Goal: Task Accomplishment & Management: Manage account settings

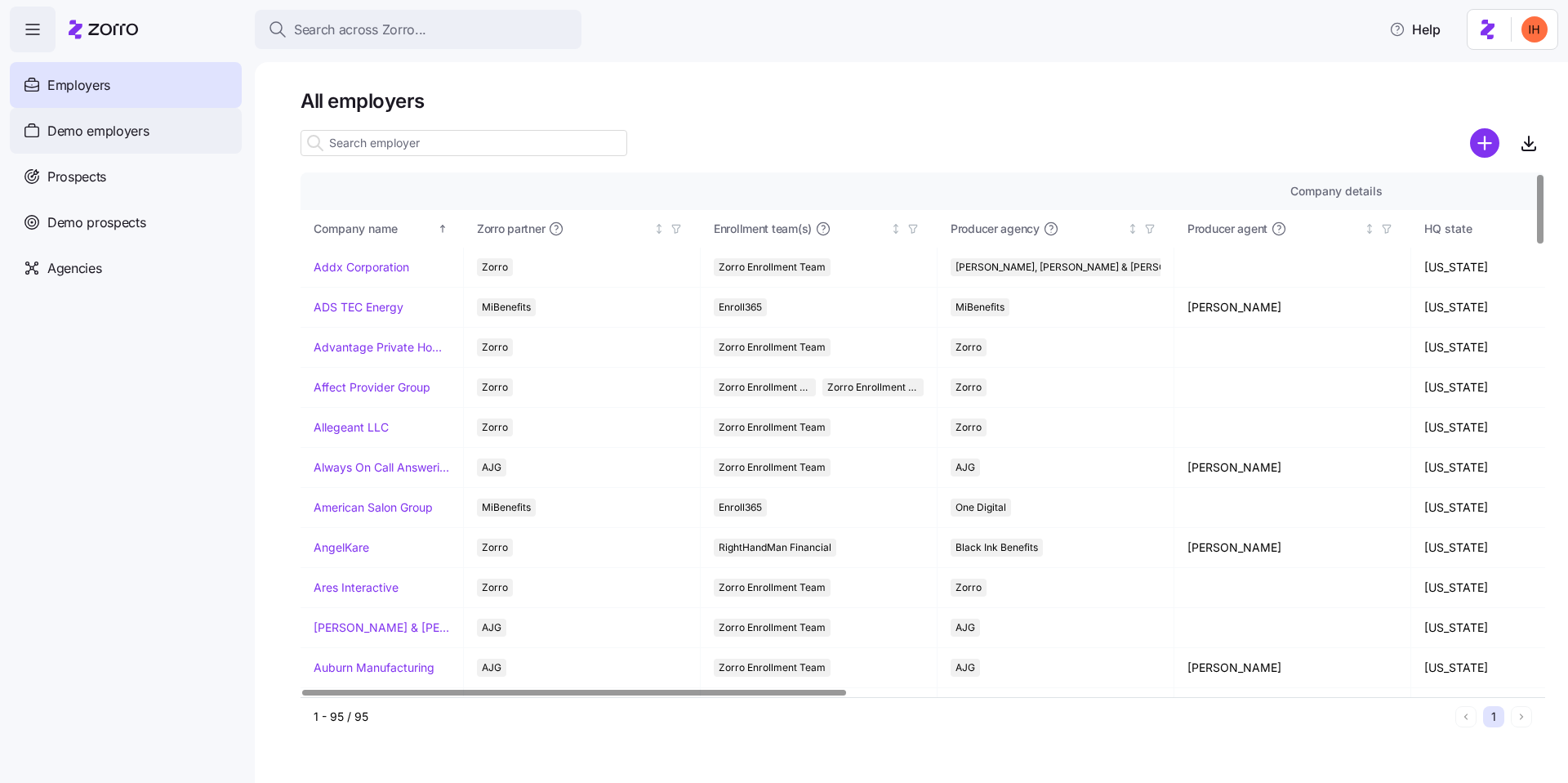
click at [136, 137] on span "Demo employers" at bounding box center [99, 131] width 102 height 20
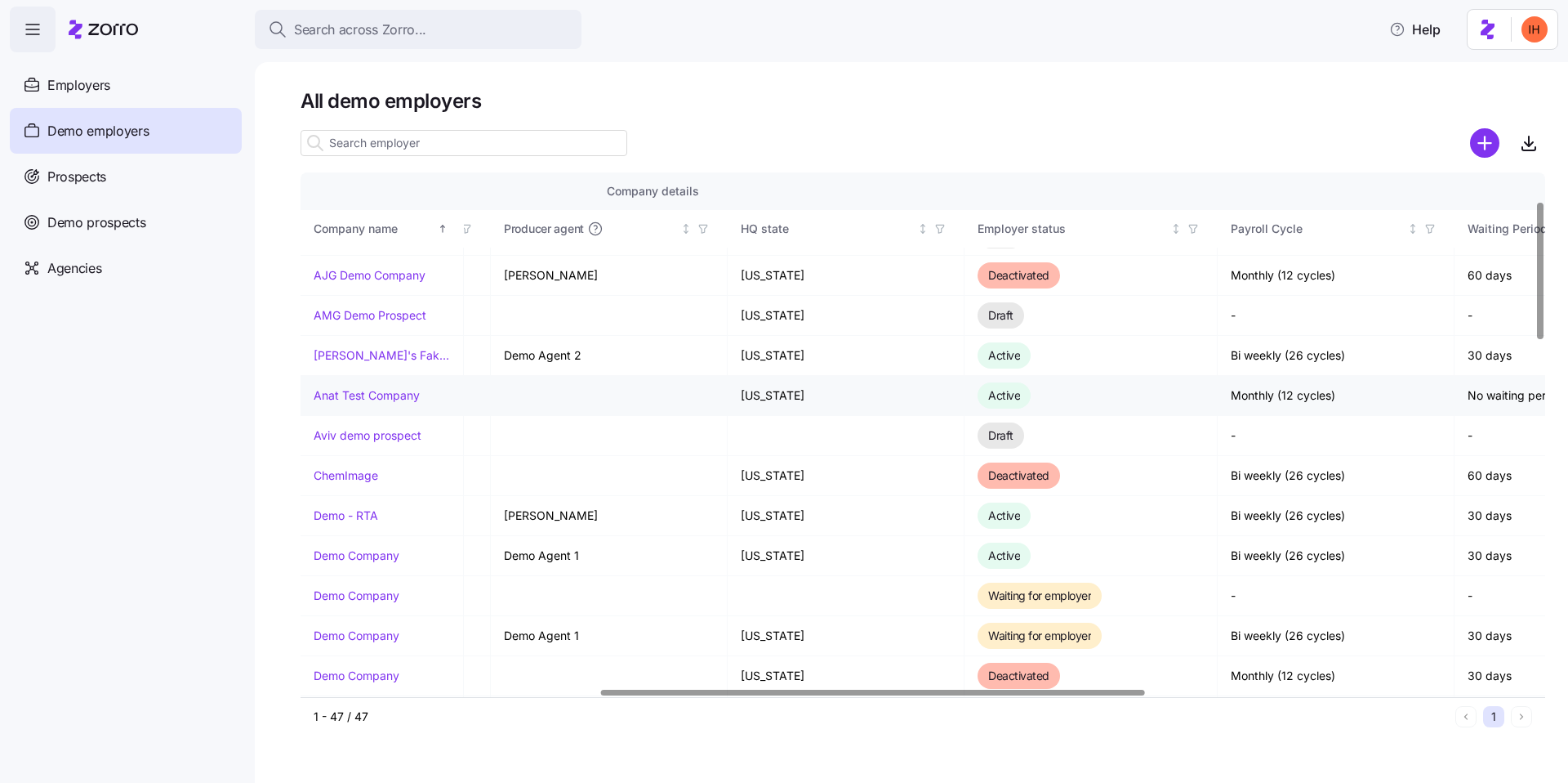
scroll to position [104, 684]
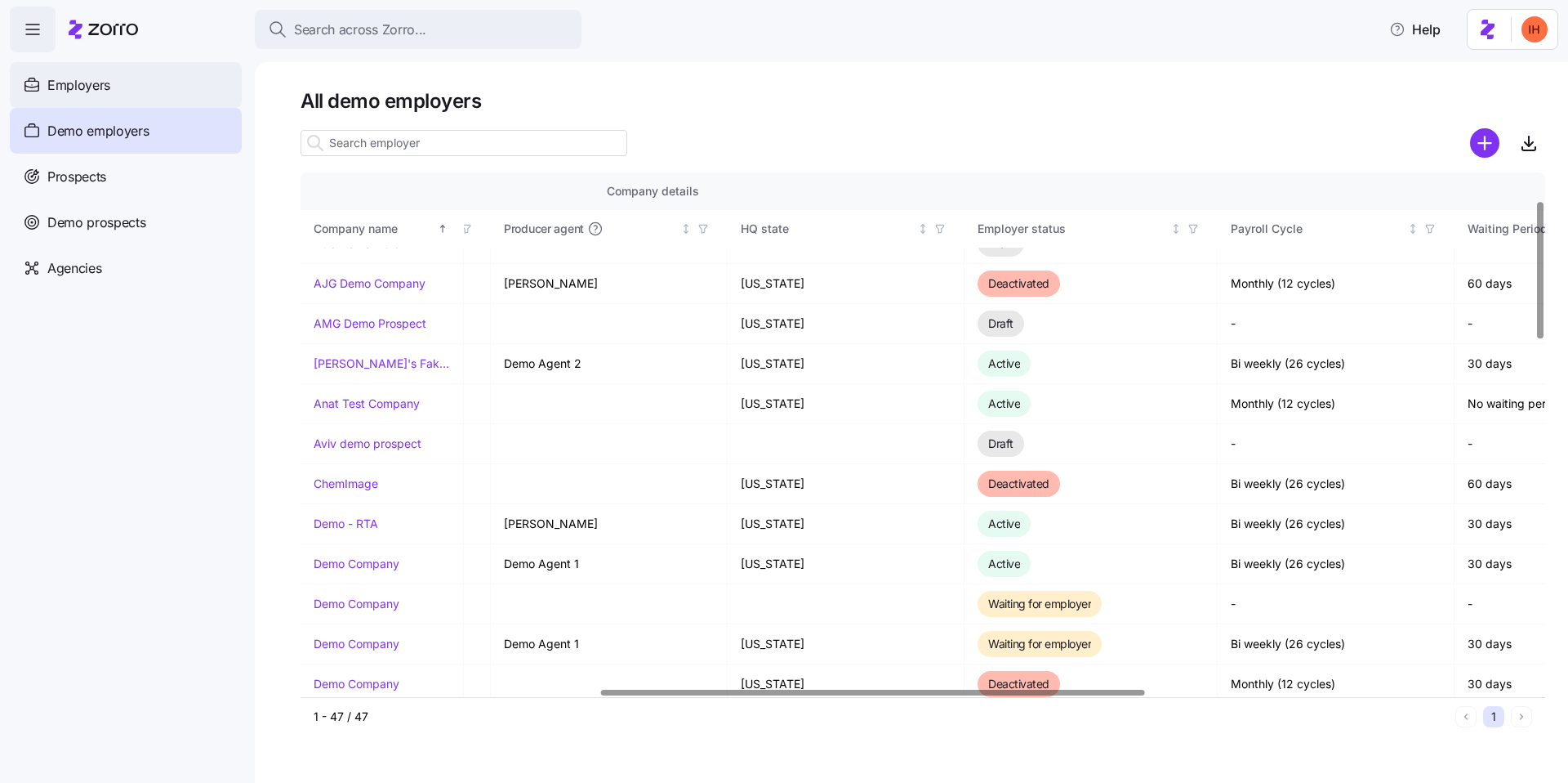
click at [149, 71] on div "Employers" at bounding box center [125, 85] width 232 height 46
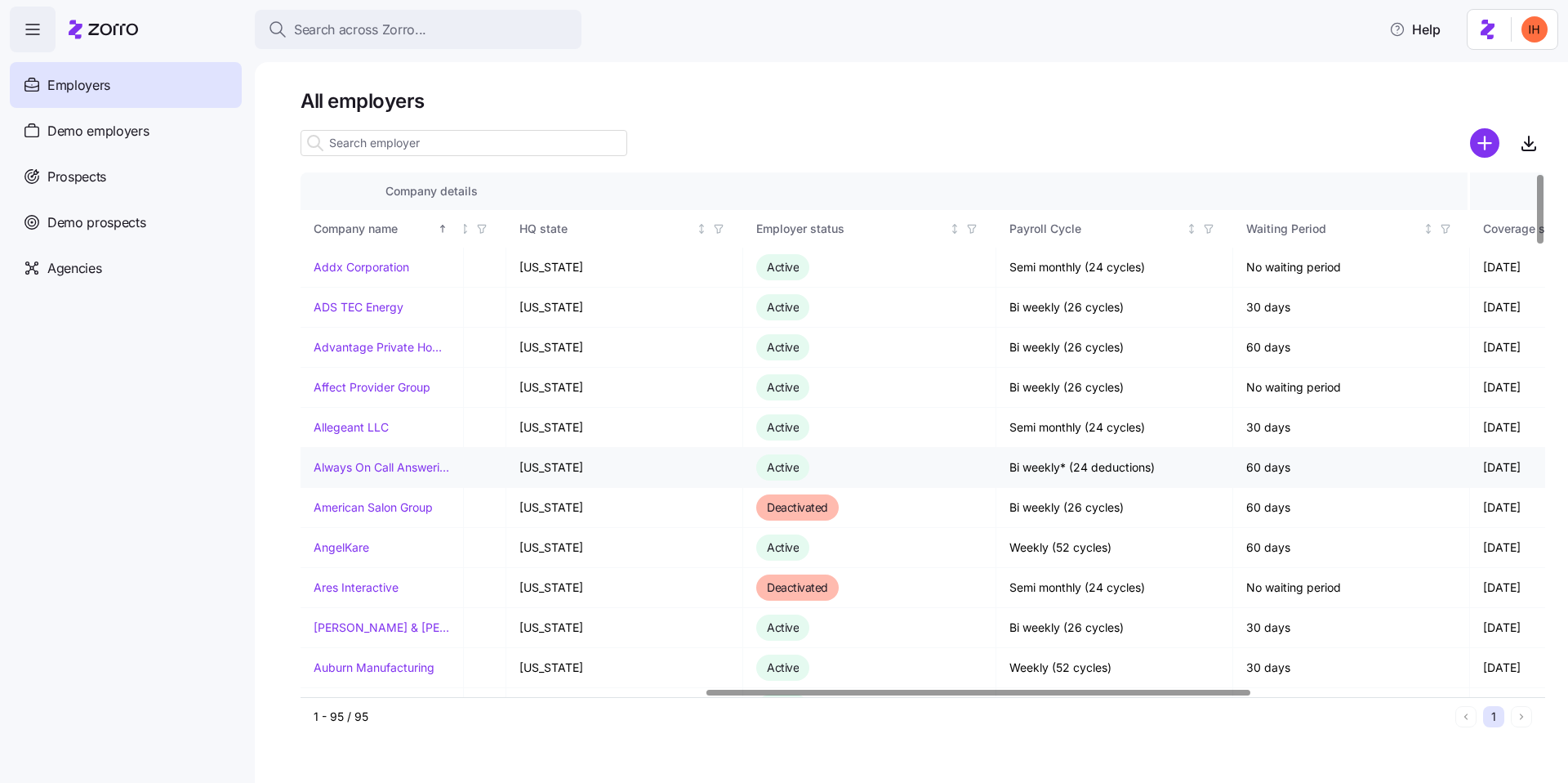
scroll to position [0, 925]
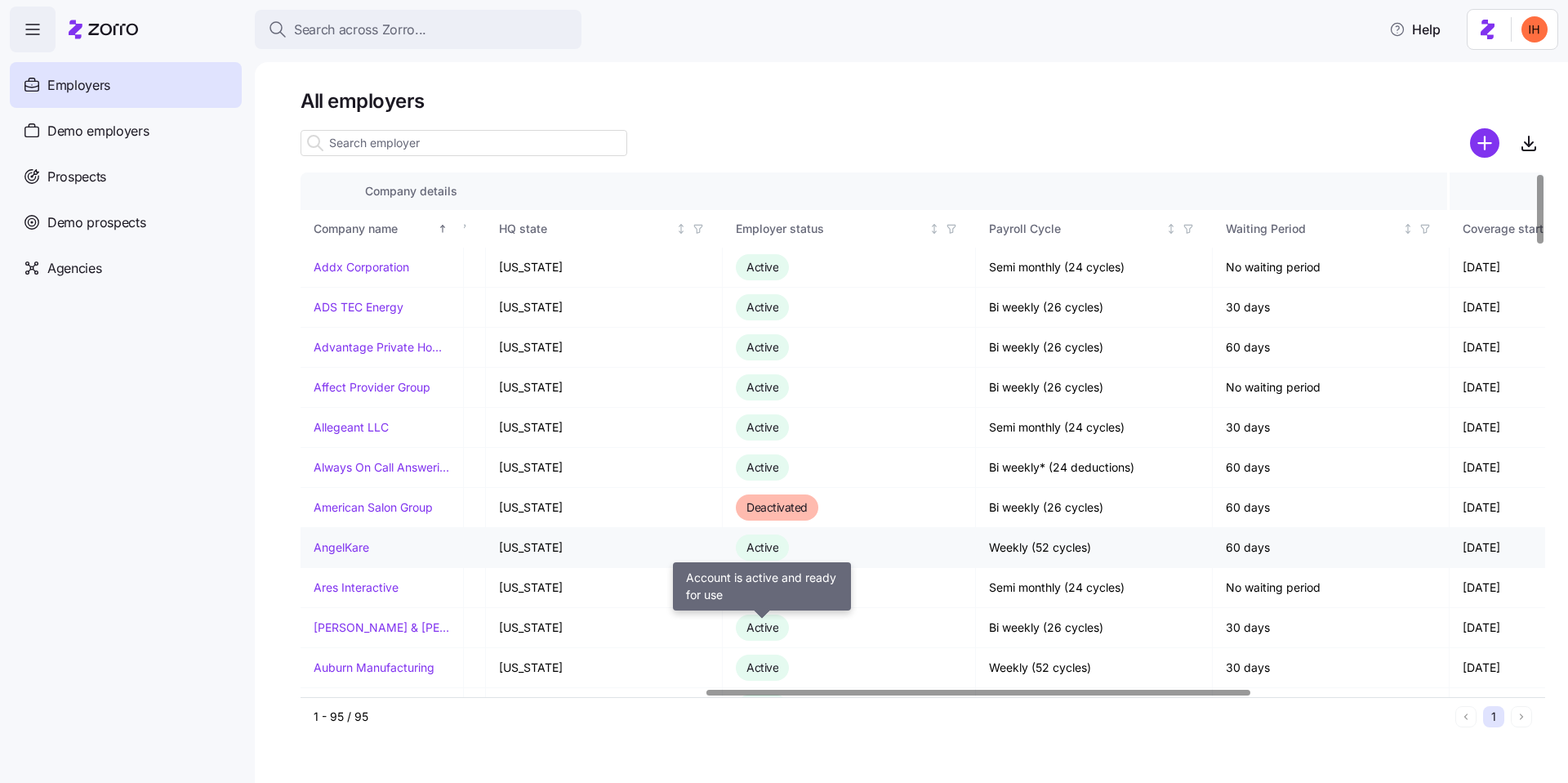
drag, startPoint x: 757, startPoint y: 626, endPoint x: 757, endPoint y: 541, distance: 85.0
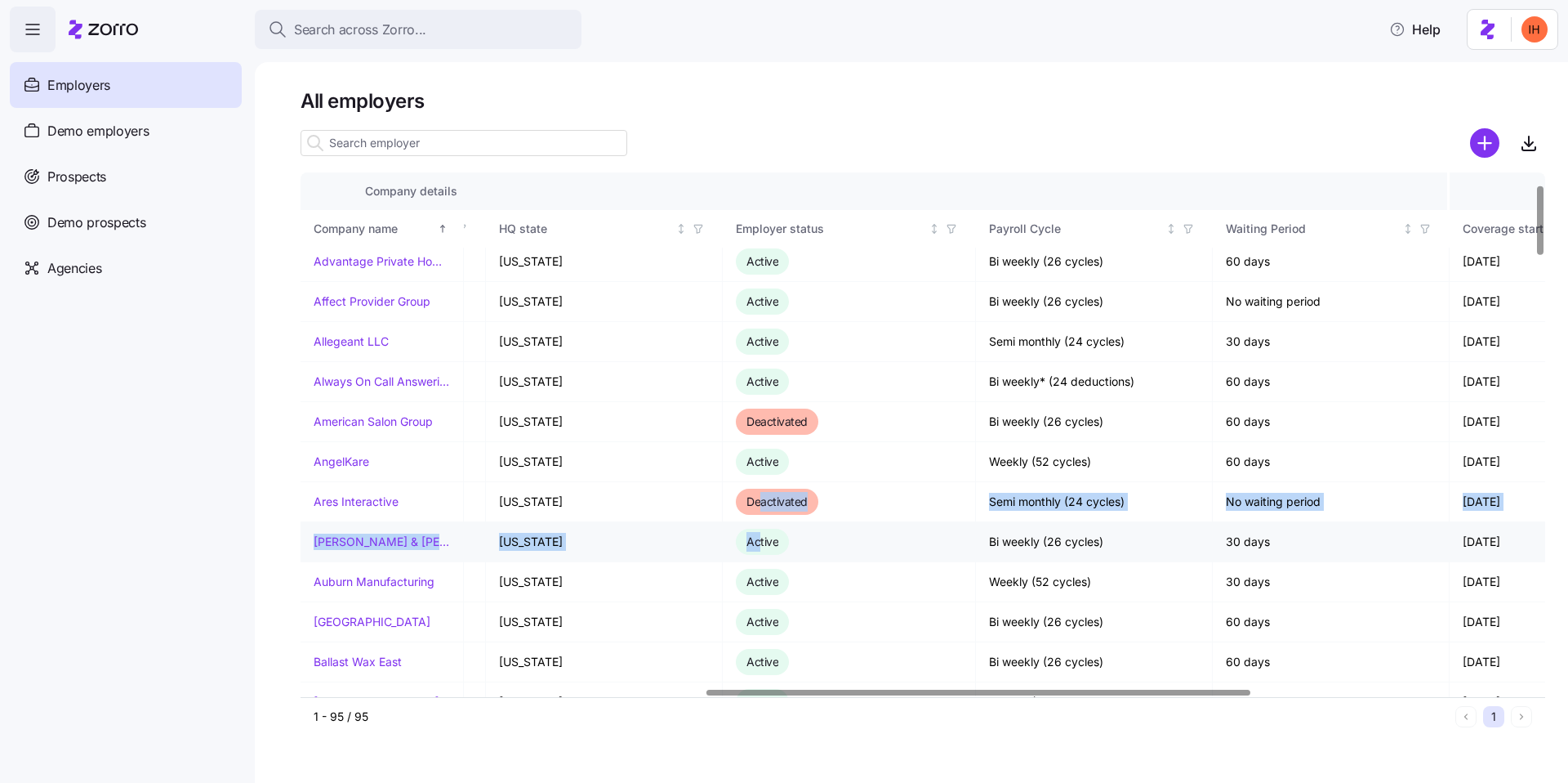
scroll to position [89, 925]
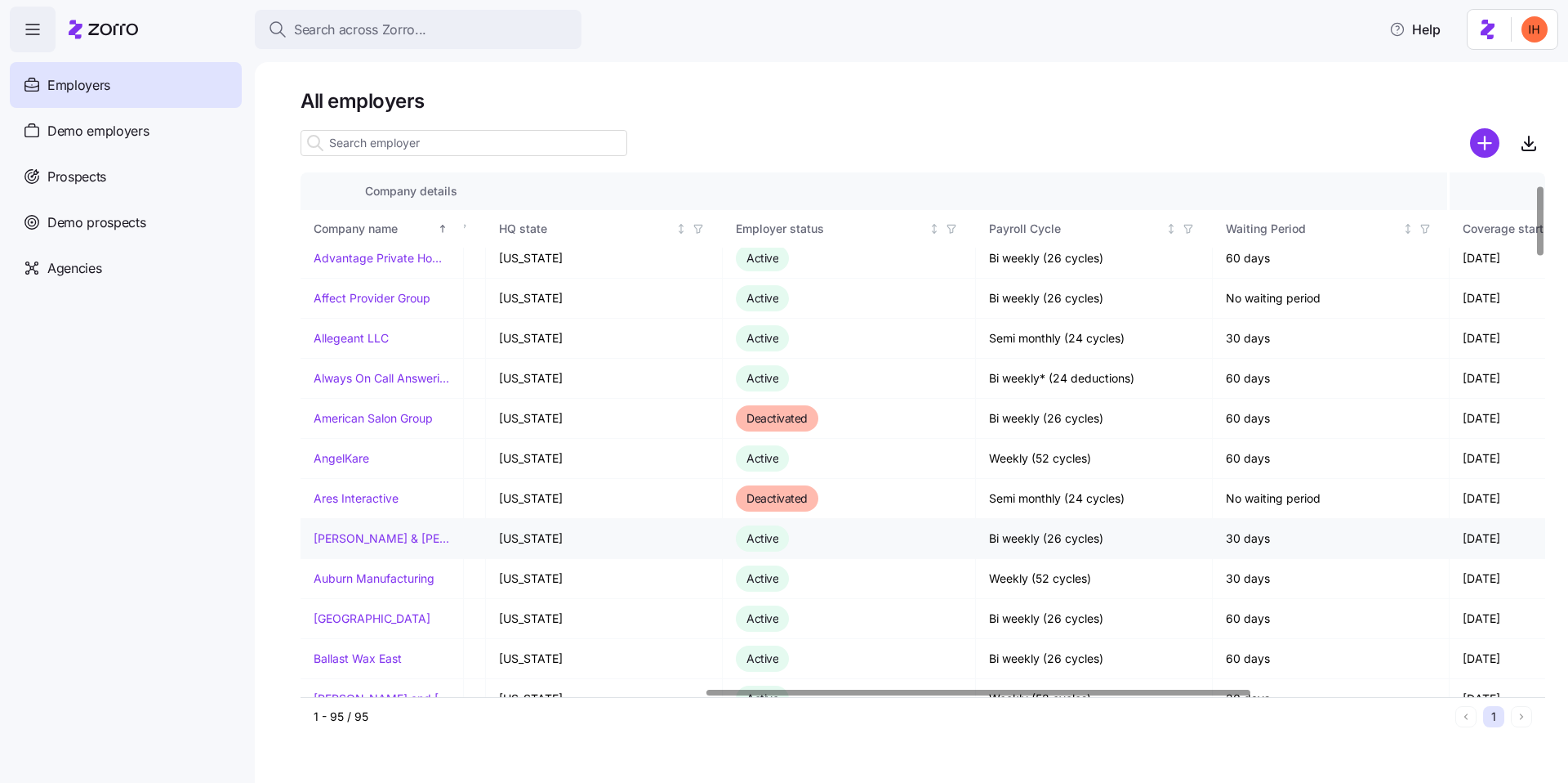
click at [814, 537] on td "Active" at bounding box center [849, 539] width 254 height 40
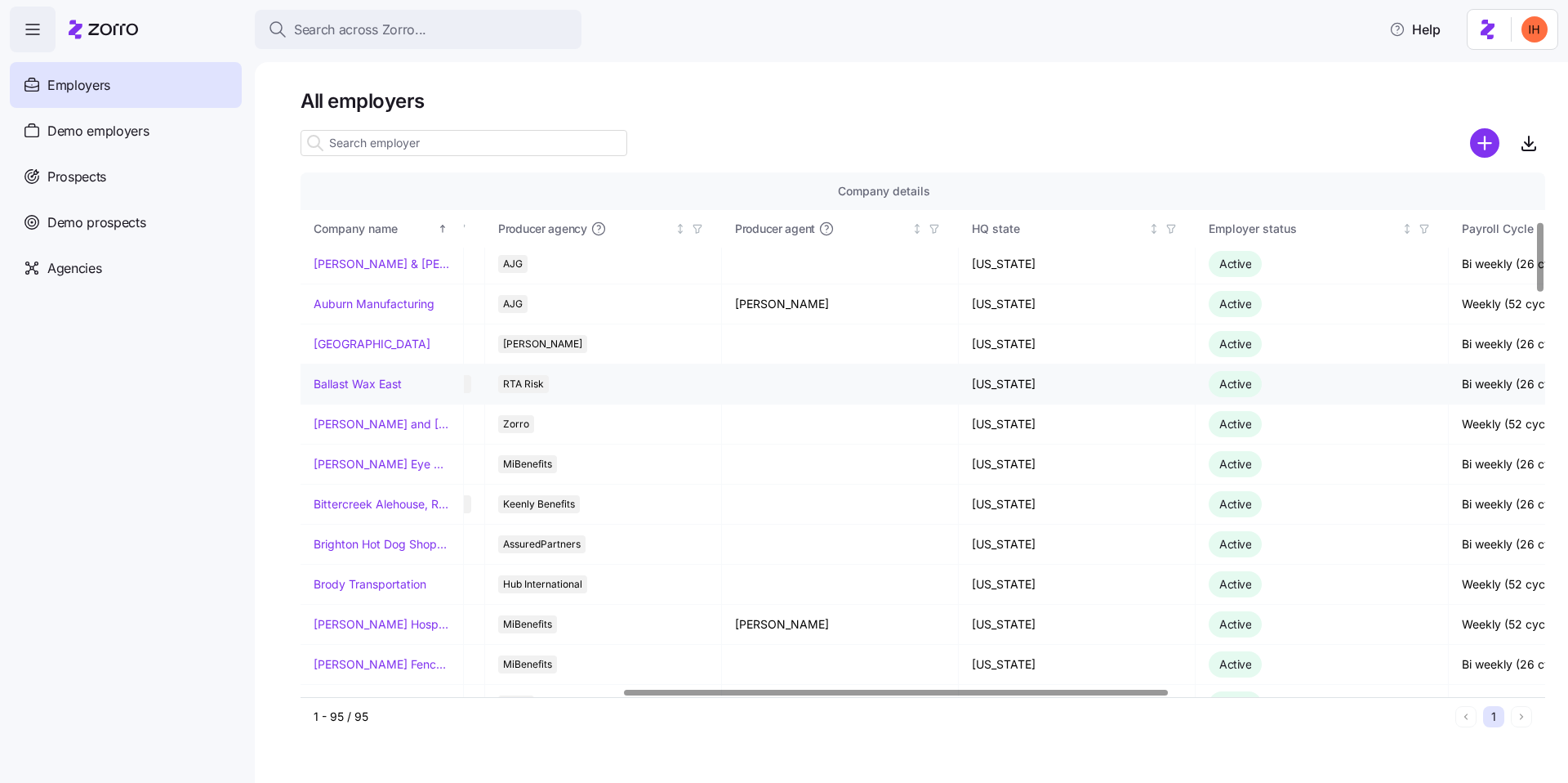
scroll to position [364, 1057]
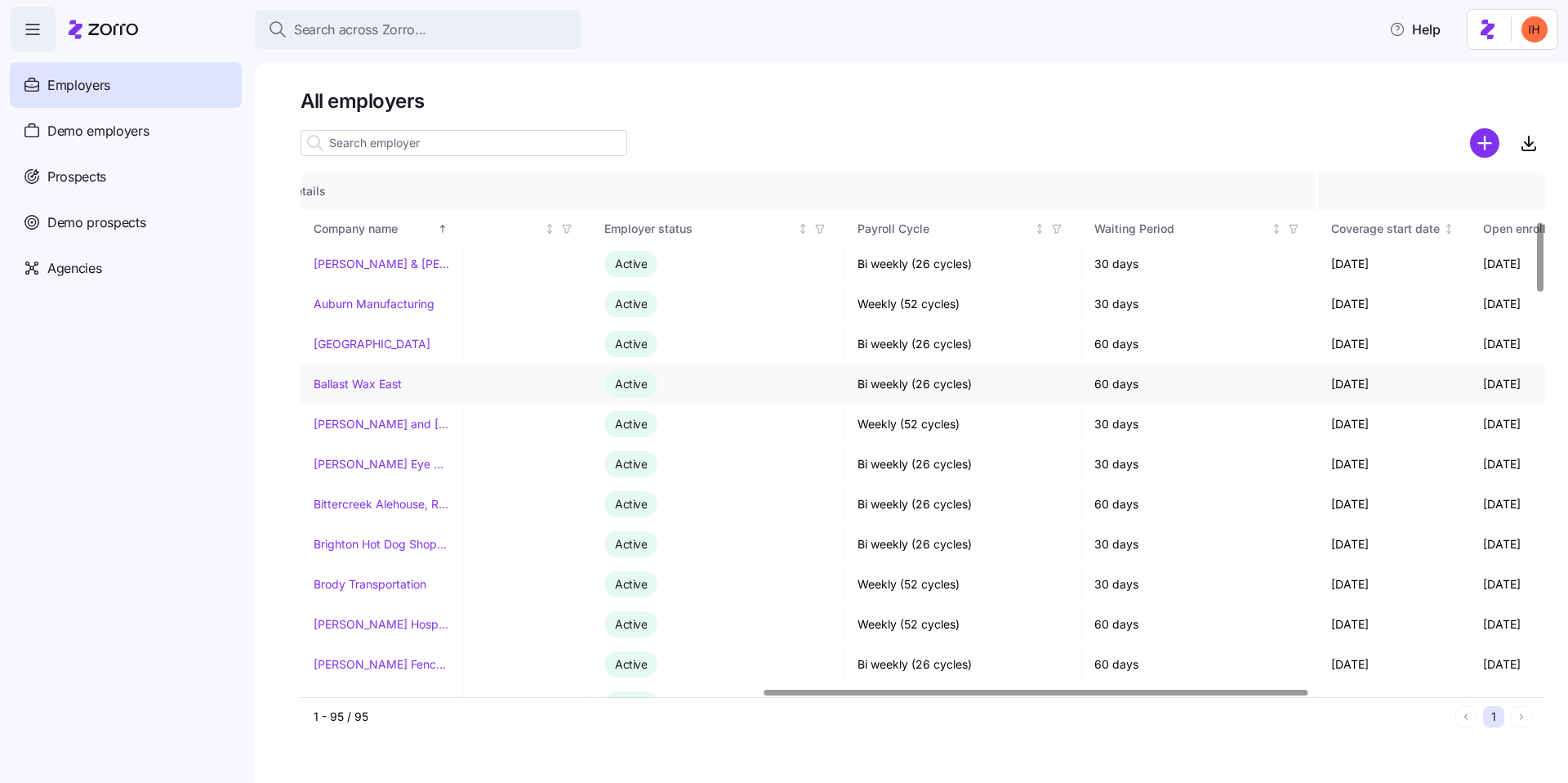
click at [356, 381] on link "Ballast Wax East" at bounding box center [357, 383] width 88 height 16
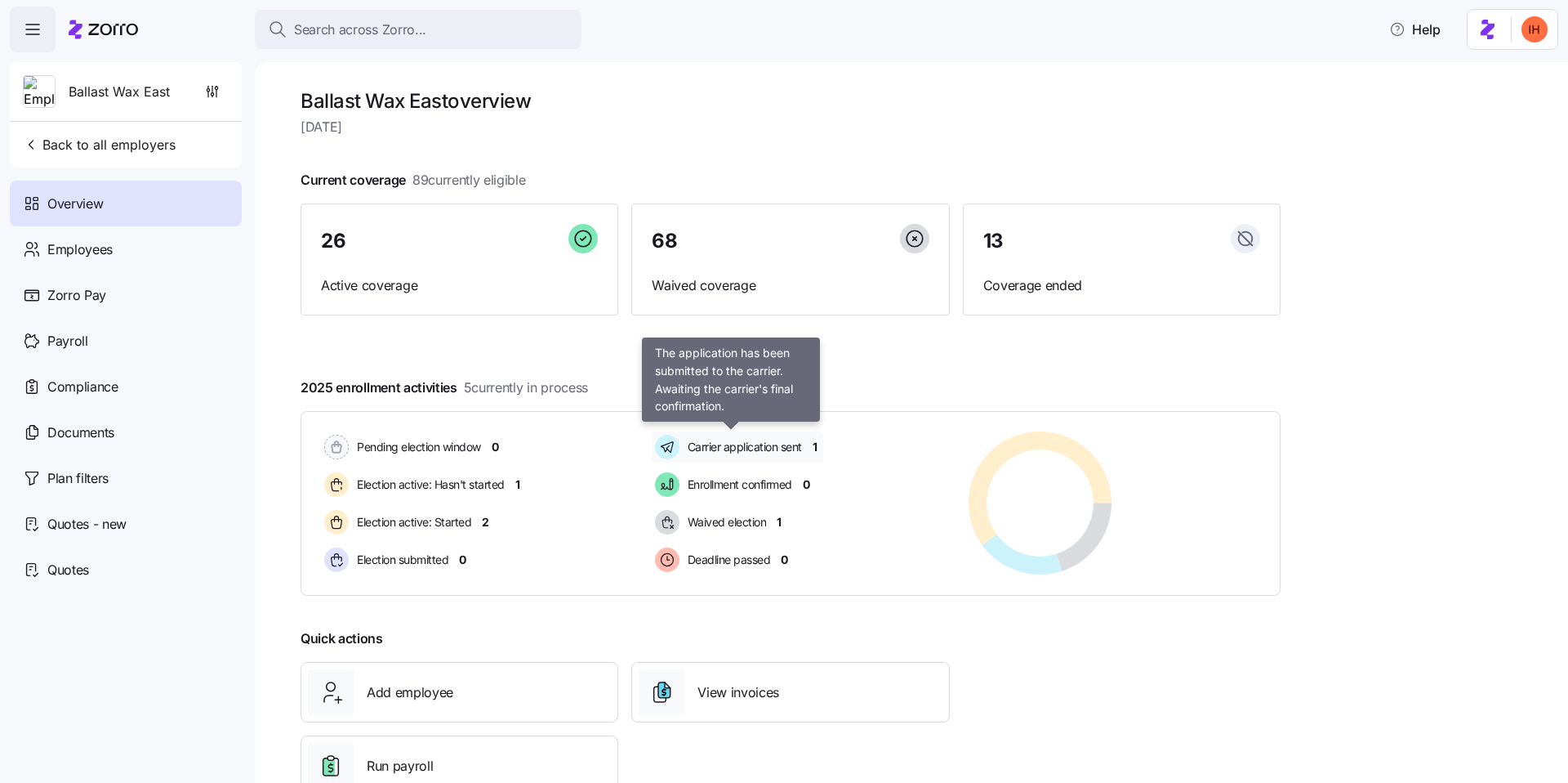
click at [760, 439] on span "Carrier application sent" at bounding box center [743, 447] width 119 height 16
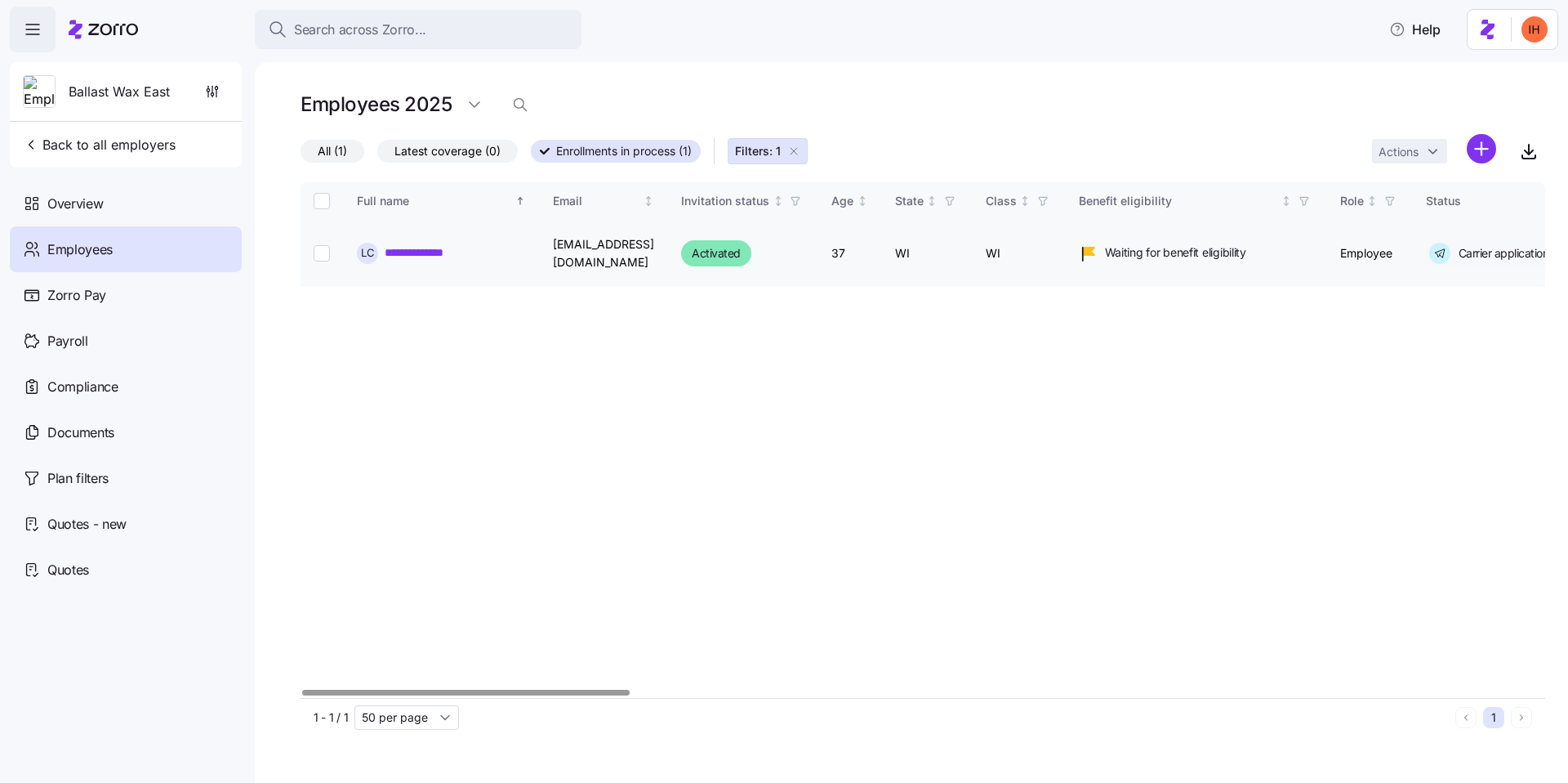
click at [434, 255] on link "**********" at bounding box center [427, 252] width 84 height 16
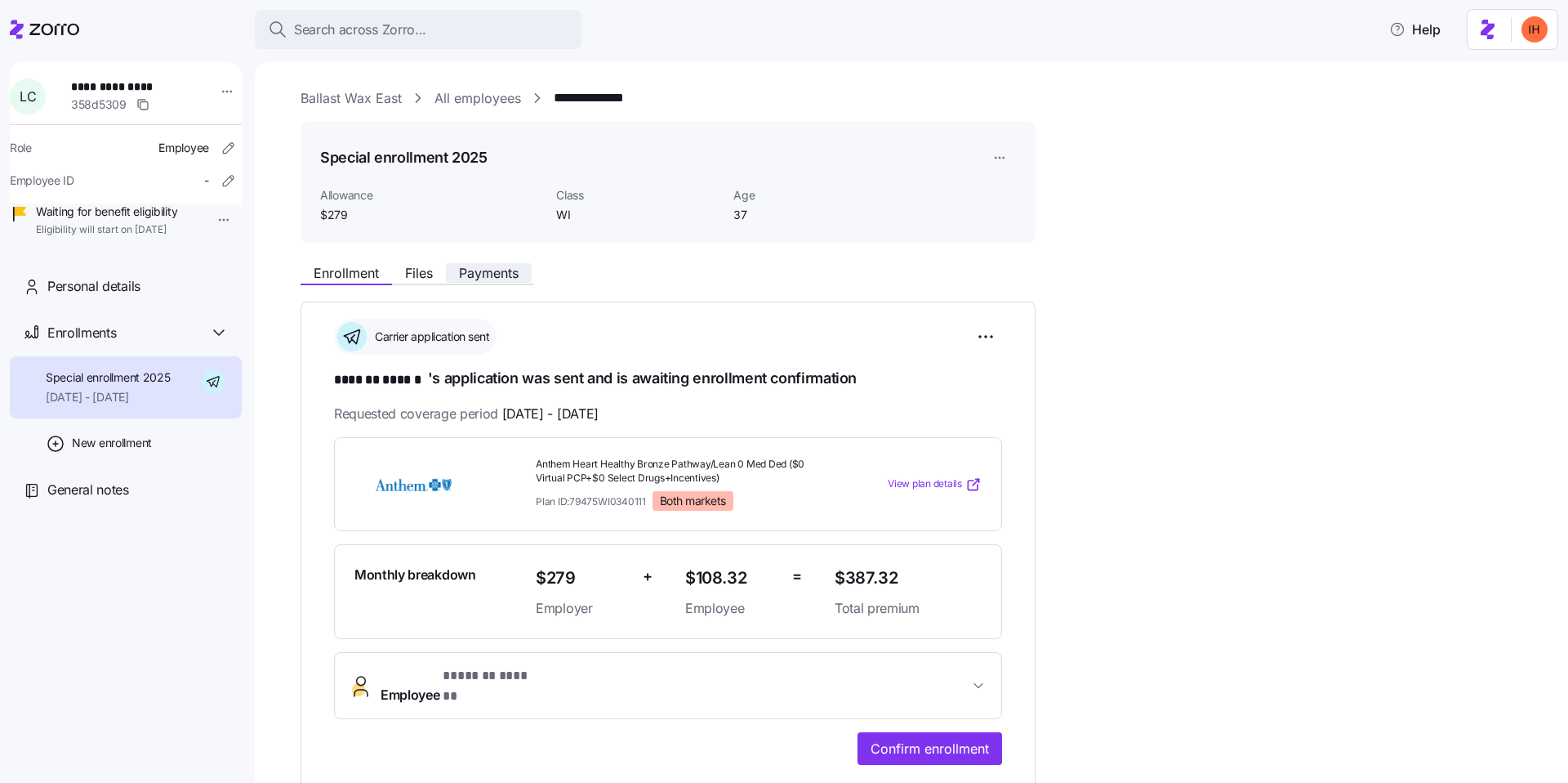
click at [471, 272] on span "Payments" at bounding box center [489, 272] width 60 height 13
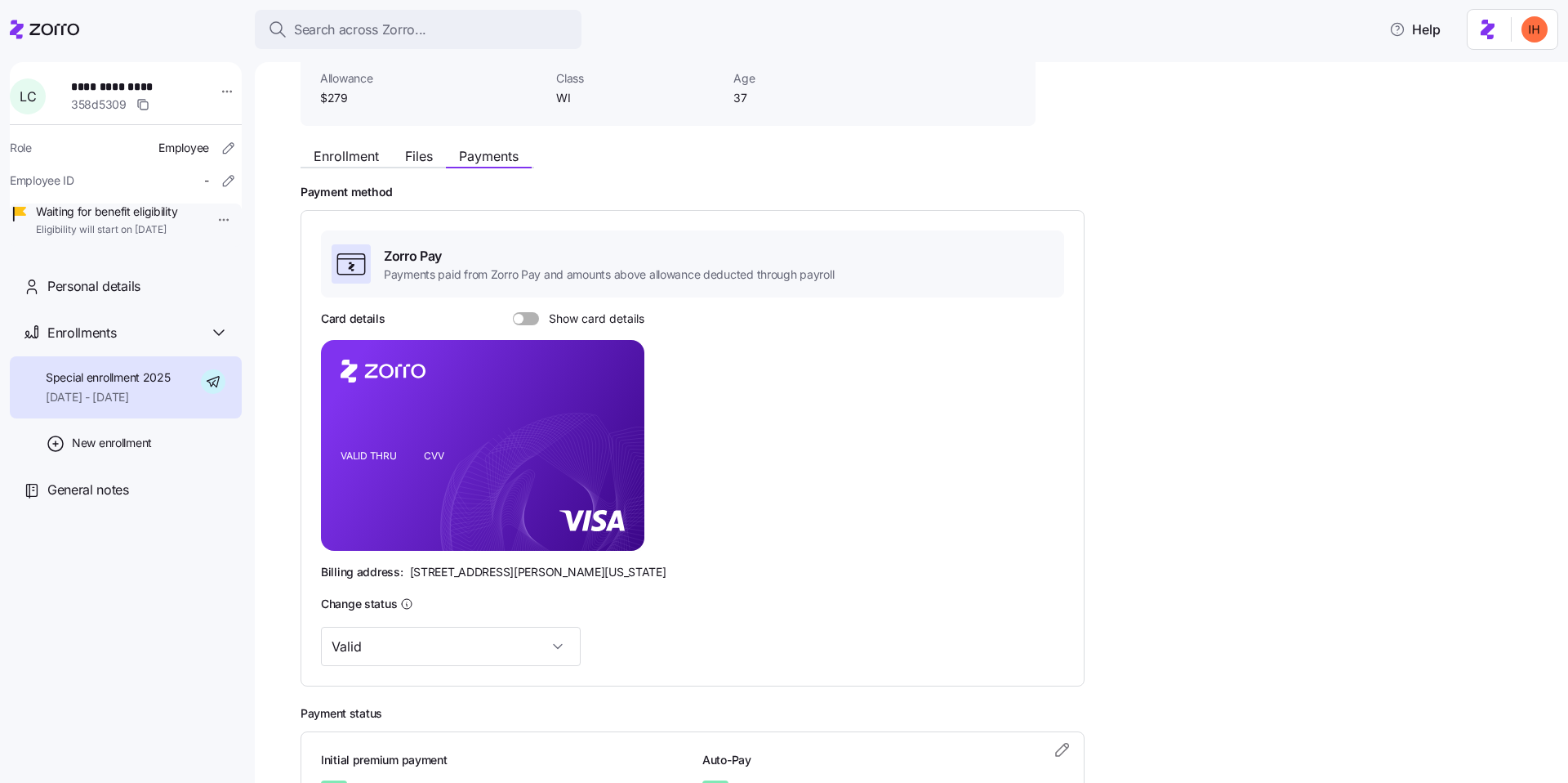
scroll to position [170, 0]
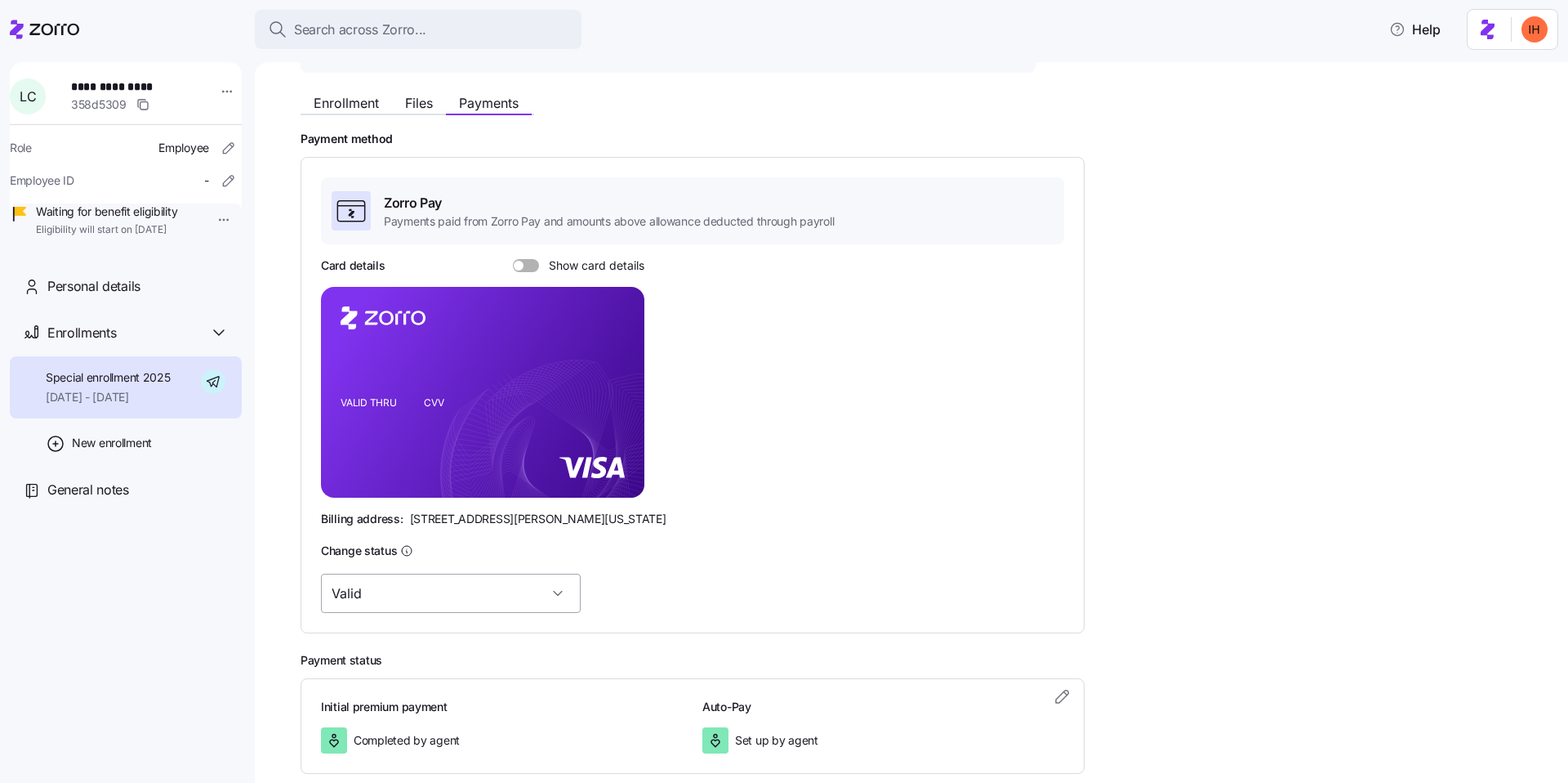
click at [455, 604] on input "Valid" at bounding box center [451, 593] width 259 height 39
click at [451, 701] on div "Invalid (in-handling)" at bounding box center [425, 710] width 195 height 34
type input "Invalid (in-handling)"
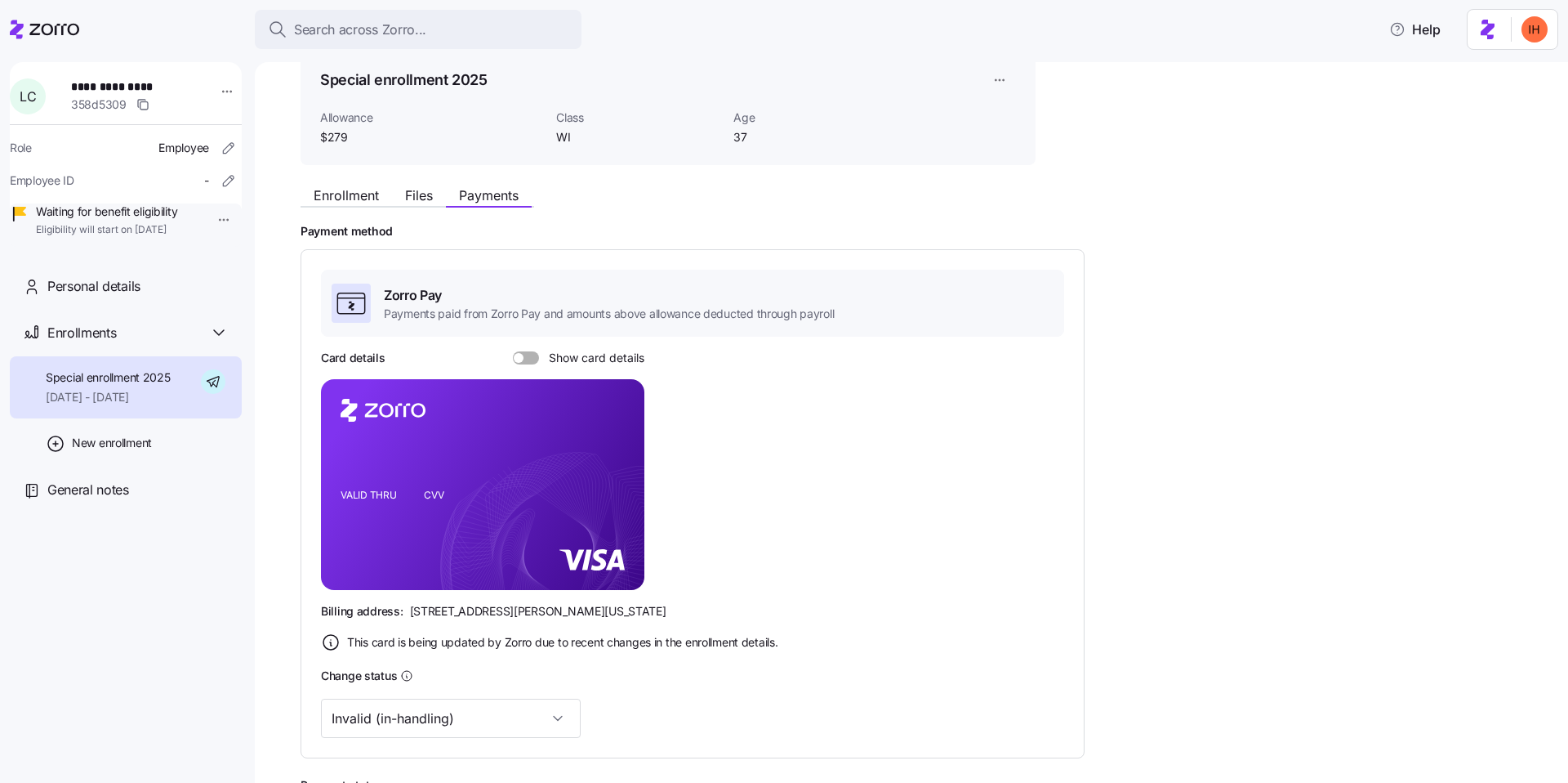
scroll to position [0, 0]
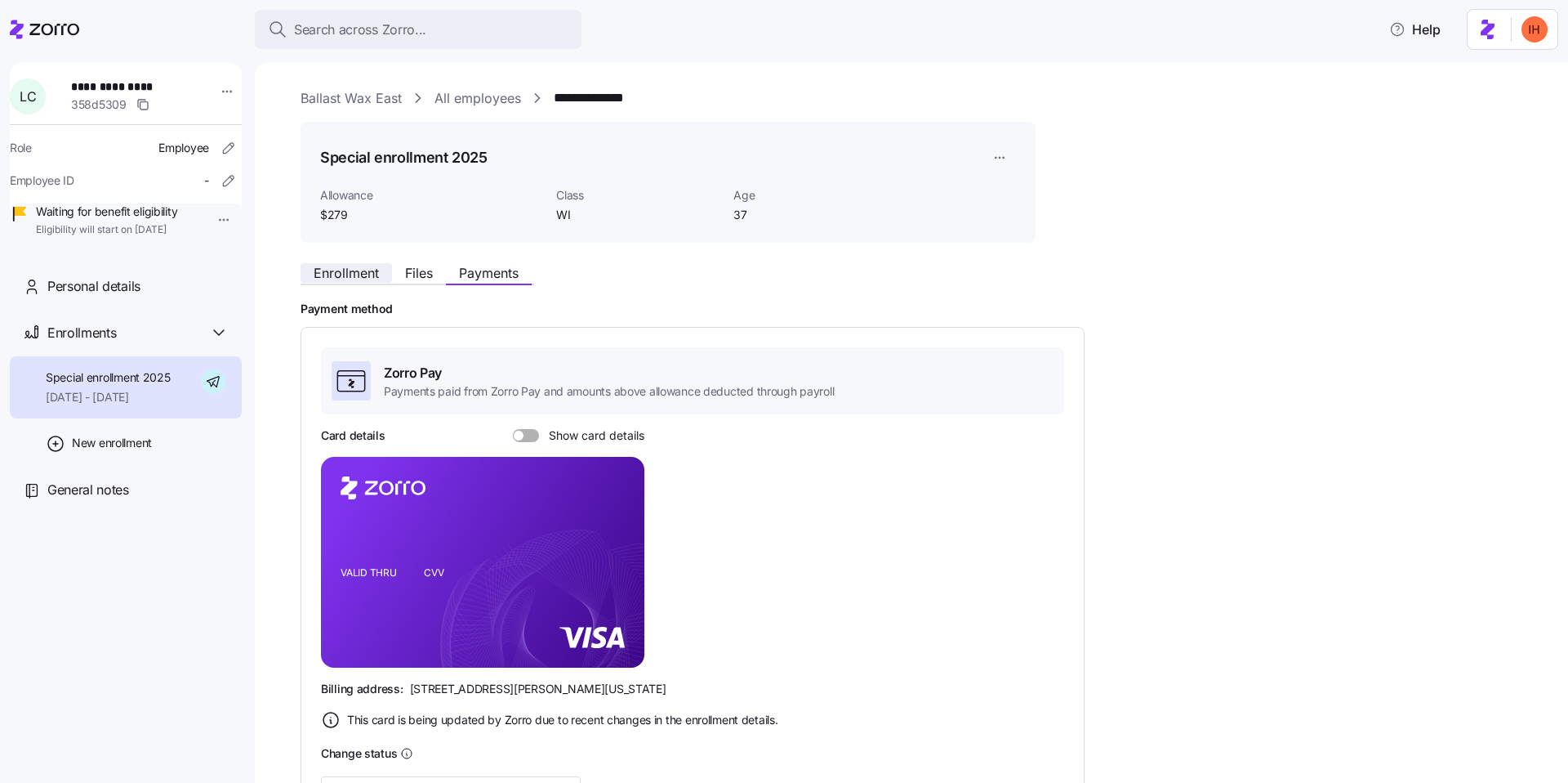
click at [349, 266] on span "Enrollment" at bounding box center [346, 272] width 66 height 13
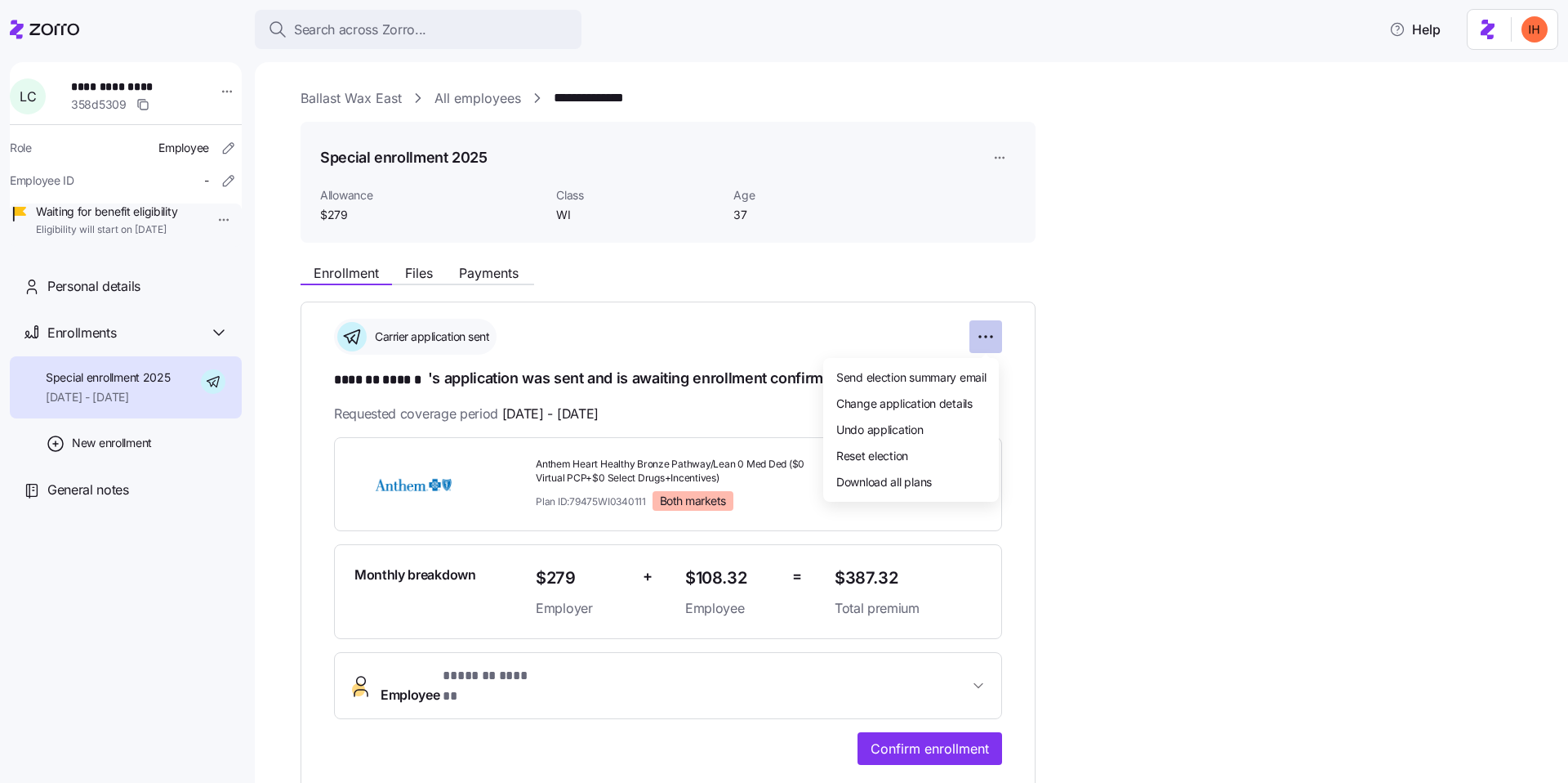
click at [976, 340] on html "**********" at bounding box center [784, 386] width 1568 height 773
click at [883, 402] on span "Change application details" at bounding box center [905, 402] width 137 height 16
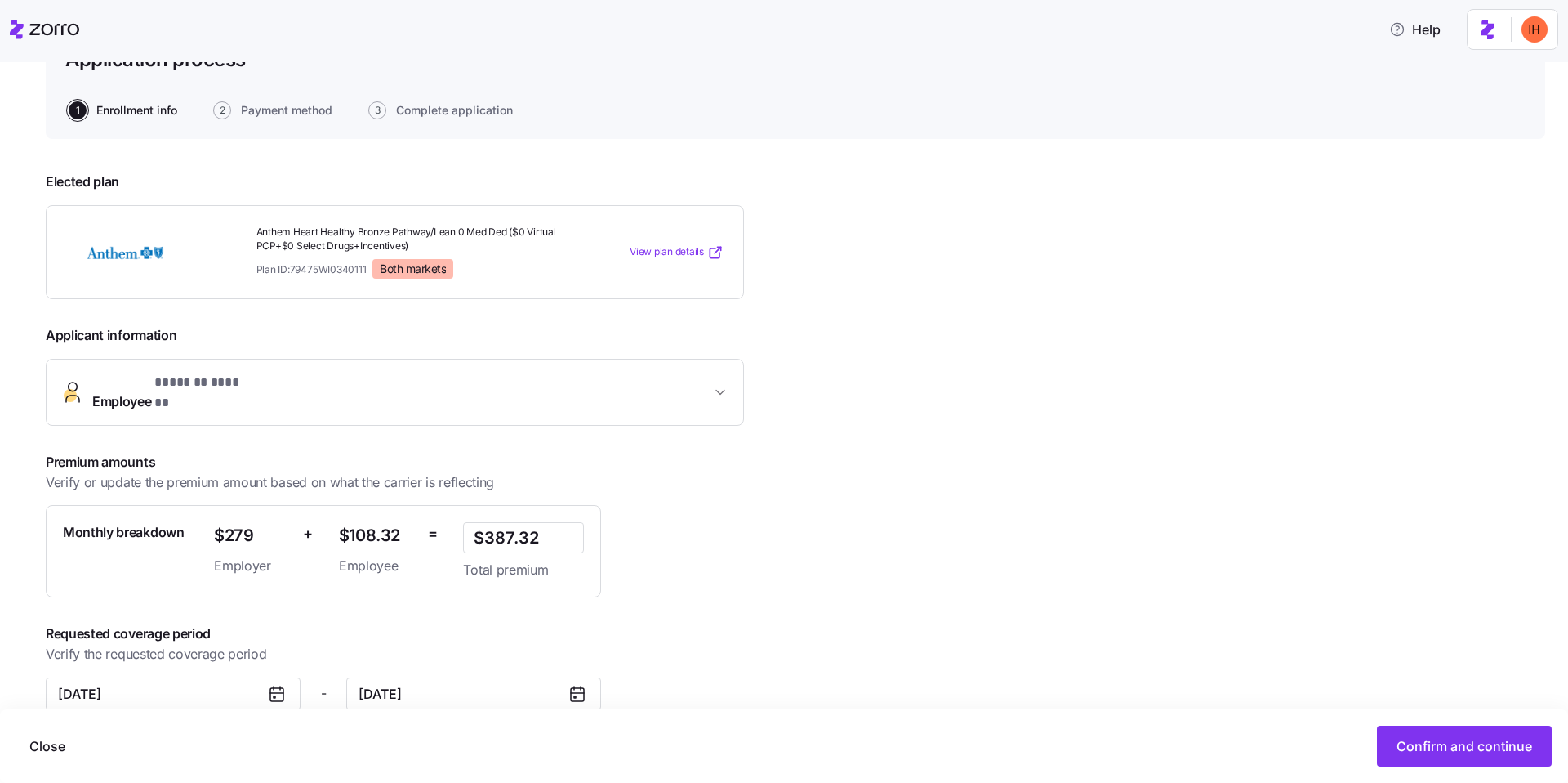
scroll to position [149, 0]
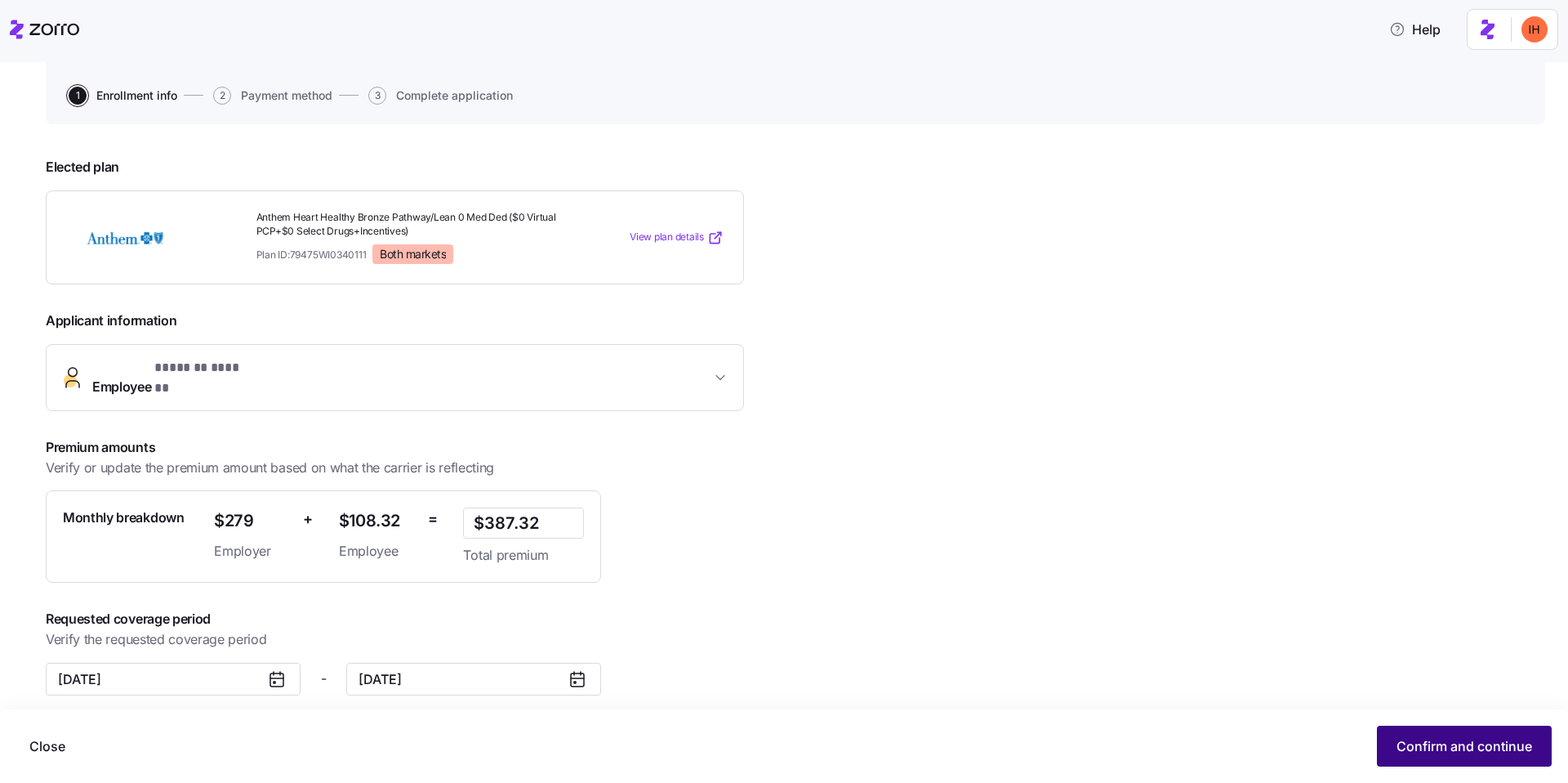
click at [1447, 747] on span "Confirm and continue" at bounding box center [1464, 745] width 136 height 20
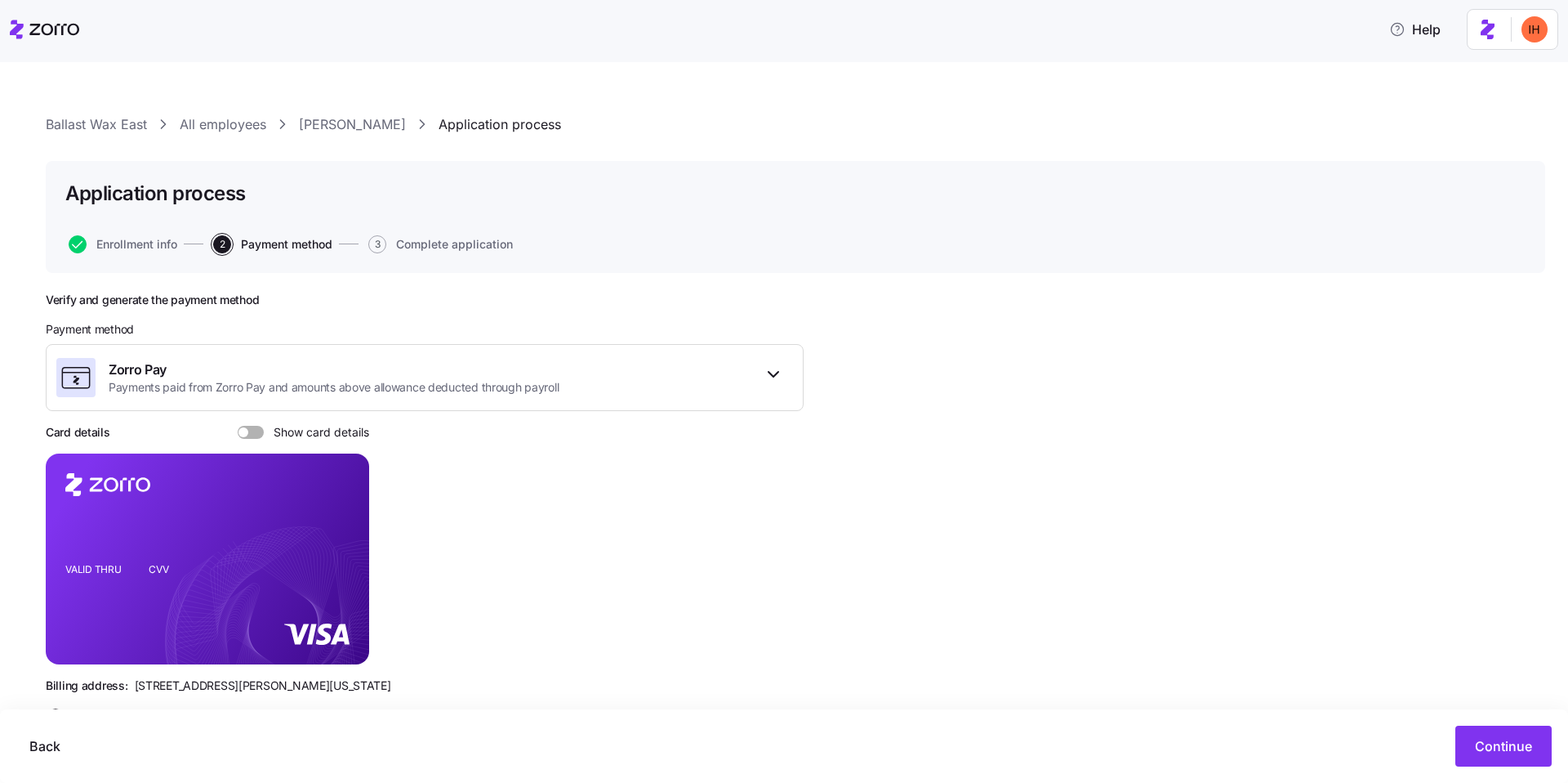
click at [340, 120] on link "[PERSON_NAME]" at bounding box center [352, 125] width 107 height 20
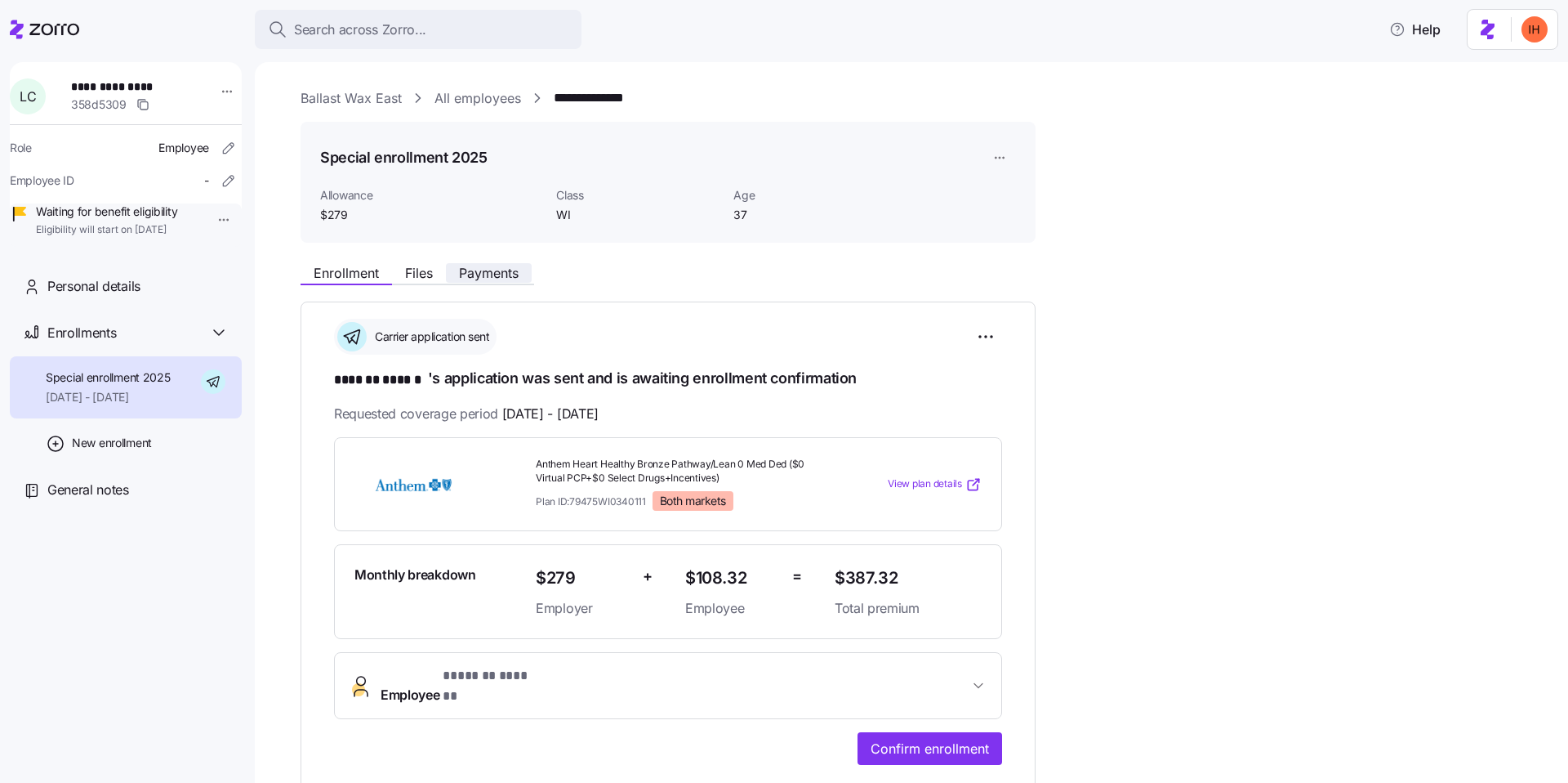
click at [506, 266] on span "Payments" at bounding box center [489, 272] width 60 height 13
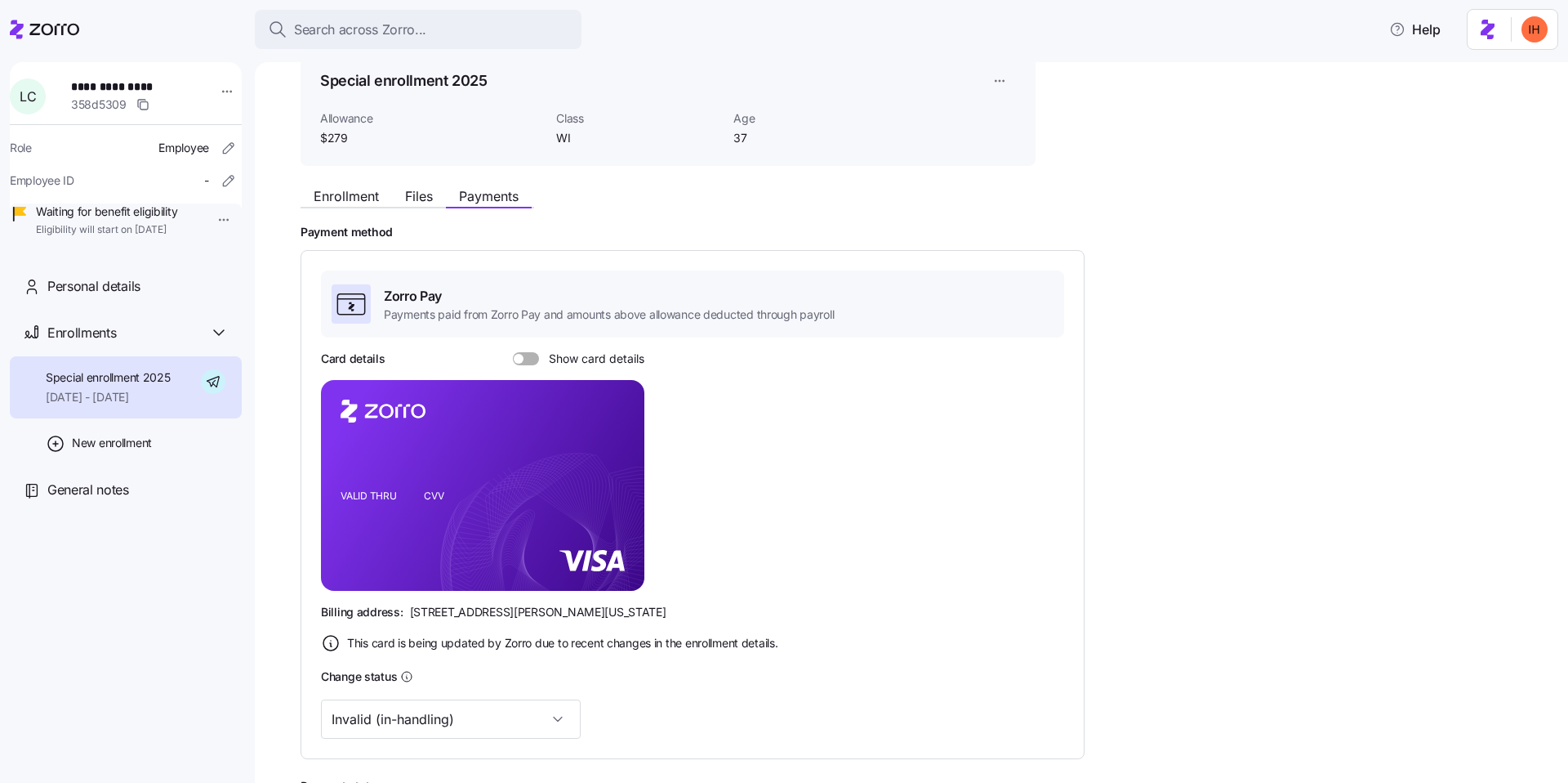
scroll to position [67, 0]
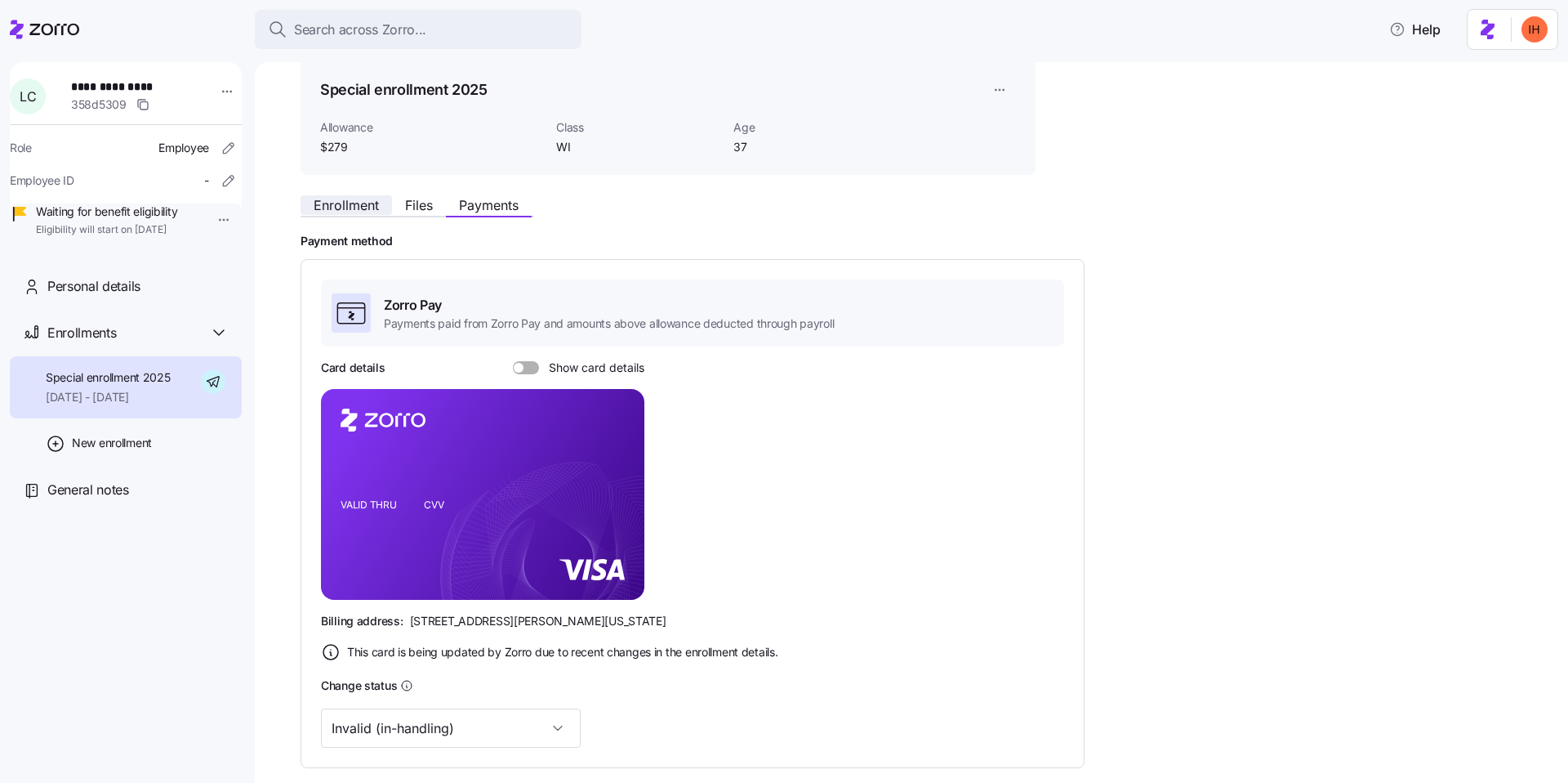
click at [358, 201] on span "Enrollment" at bounding box center [346, 205] width 66 height 13
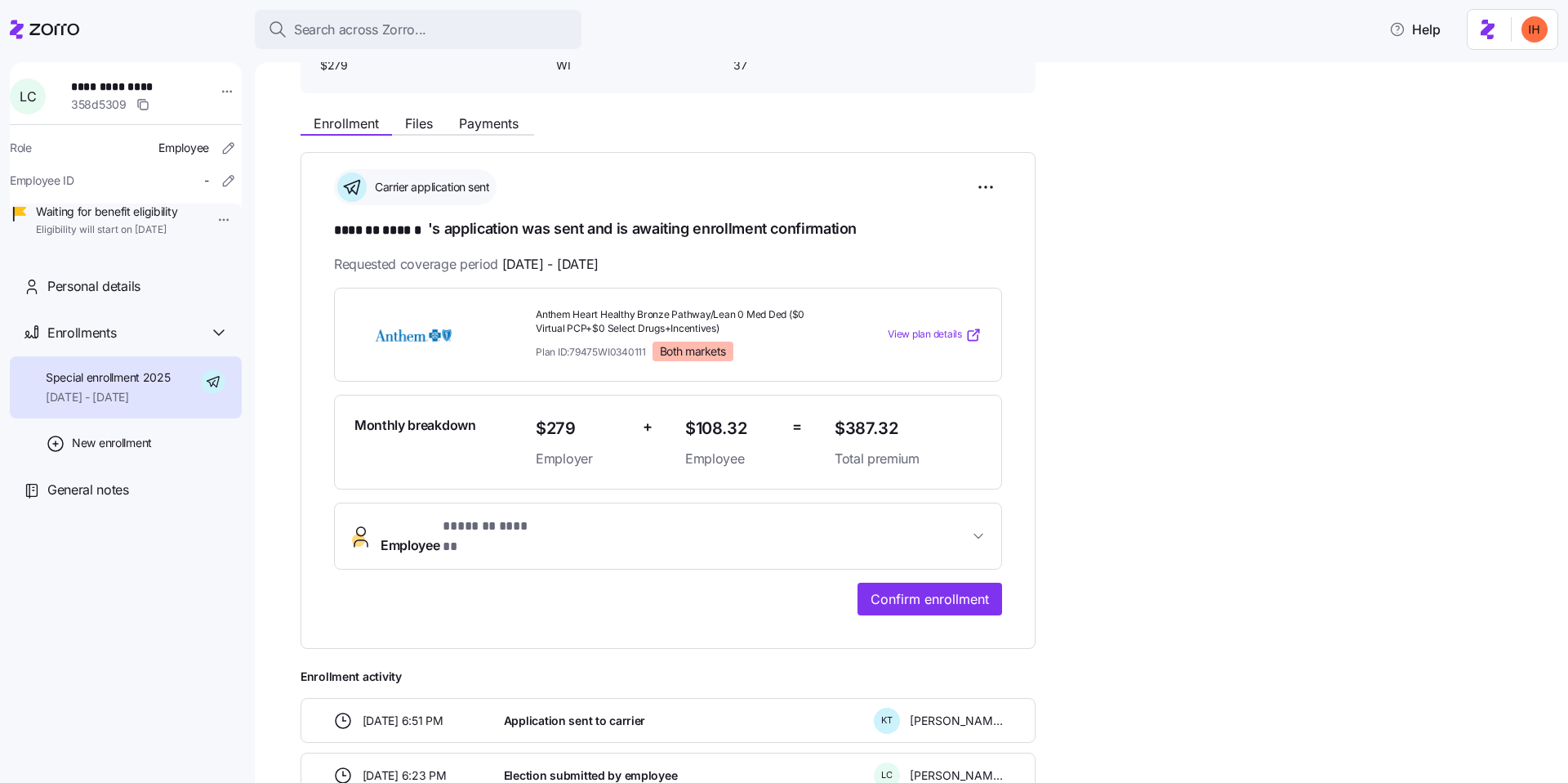
scroll to position [25, 0]
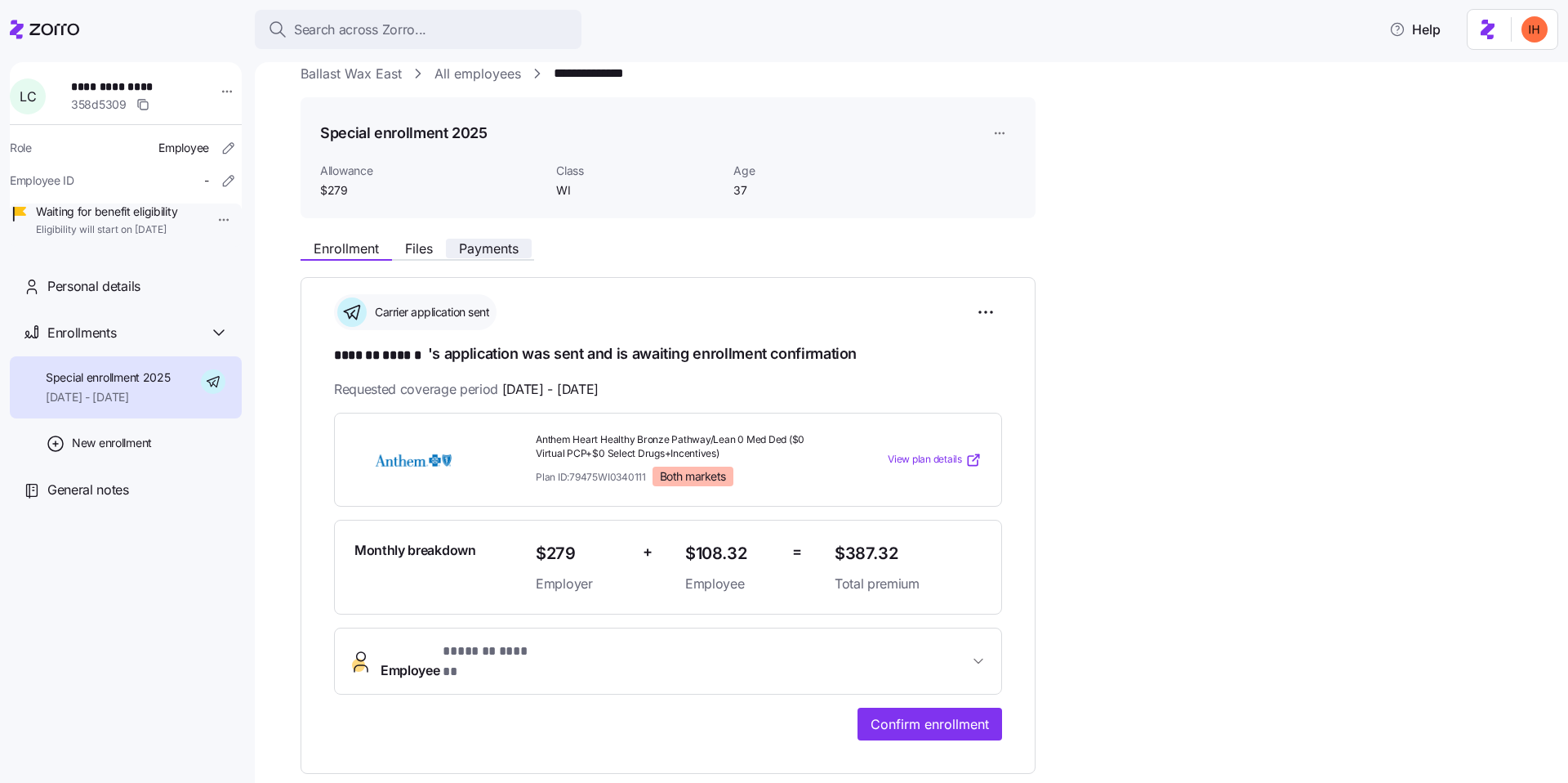
click at [484, 242] on span "Payments" at bounding box center [489, 248] width 60 height 13
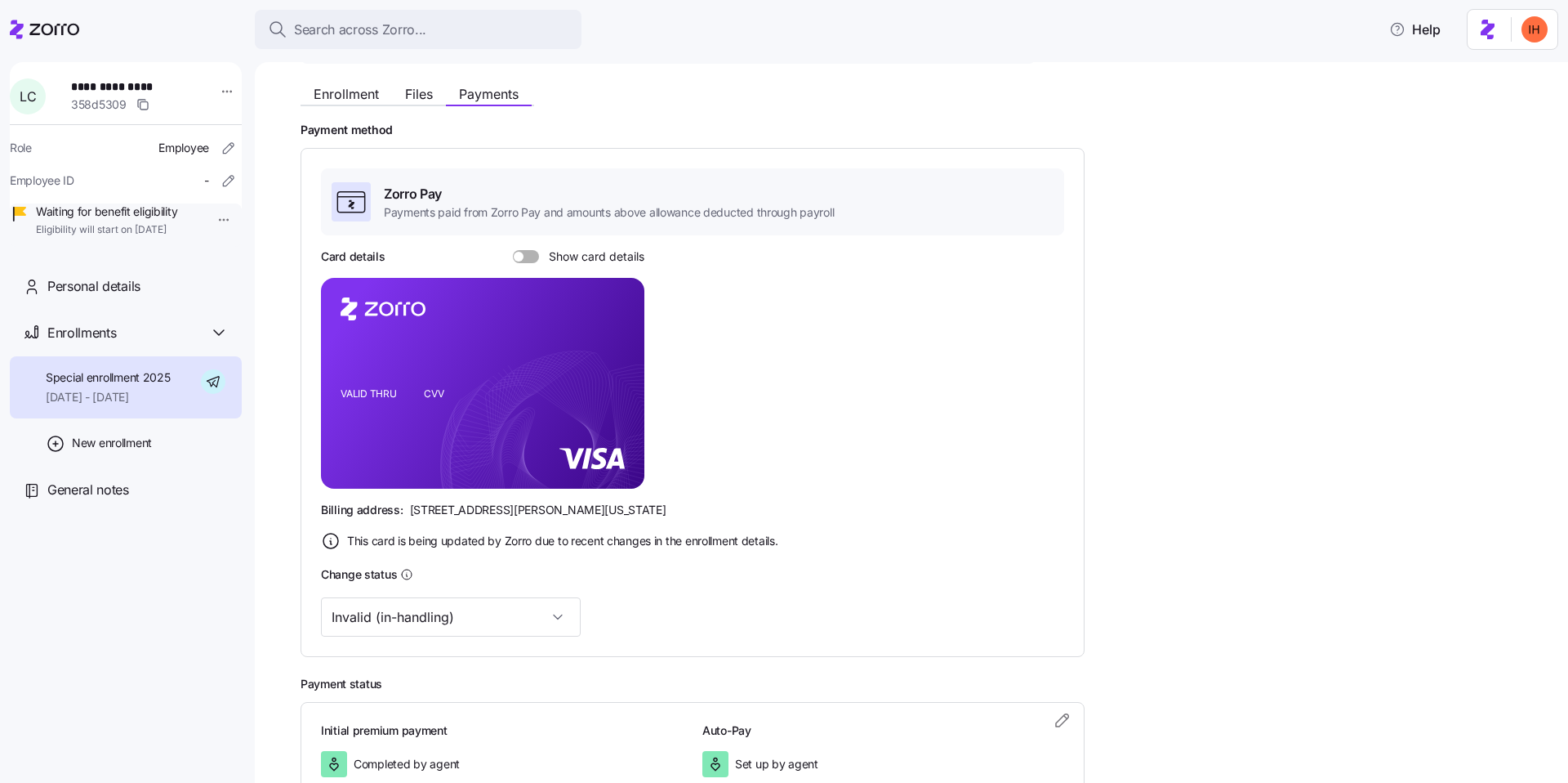
scroll to position [263, 0]
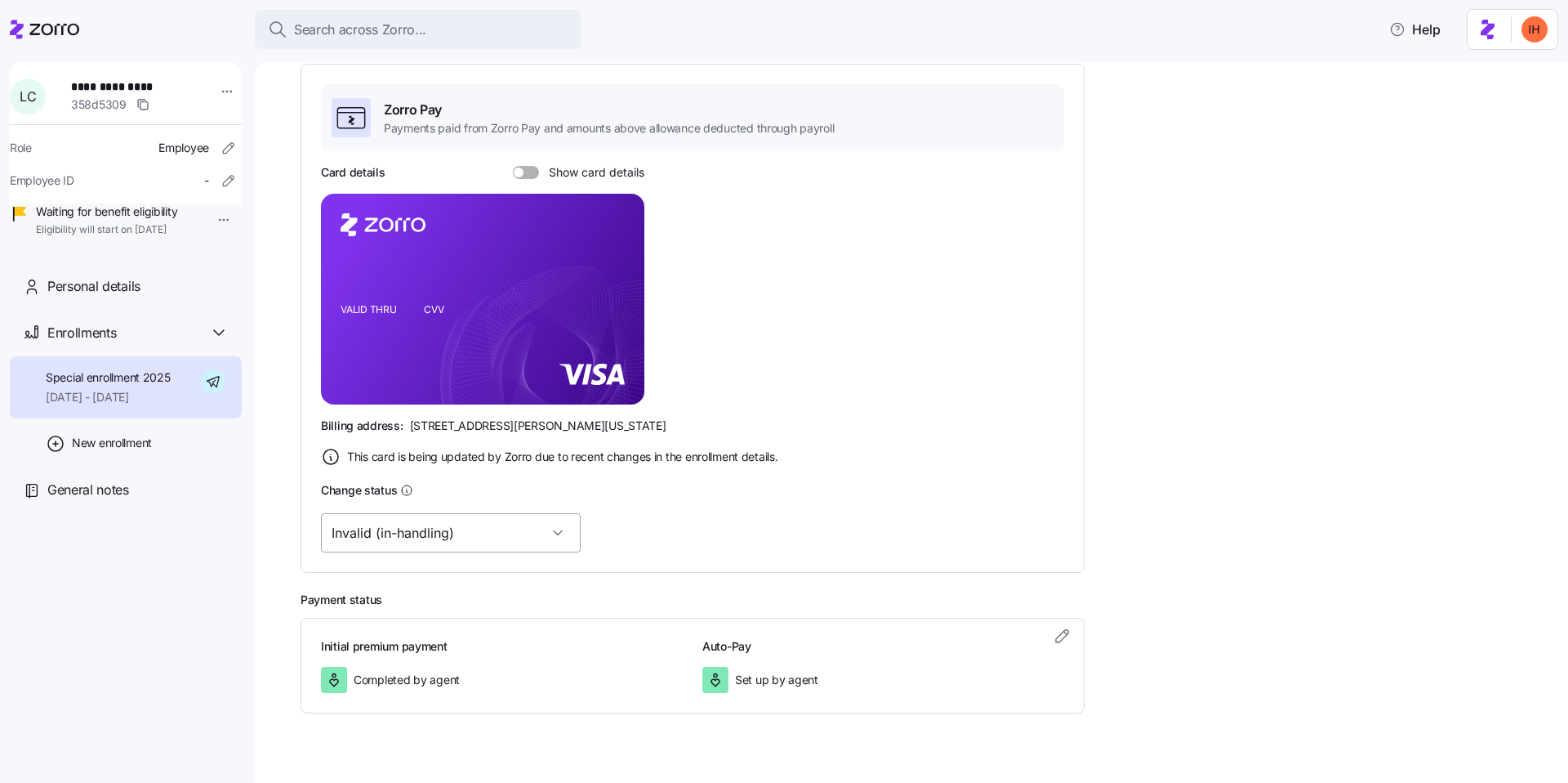
click at [437, 546] on input "Invalid (in-handling)" at bounding box center [451, 533] width 259 height 39
click at [423, 609] on div "Valid" at bounding box center [425, 616] width 195 height 34
type input "Valid"
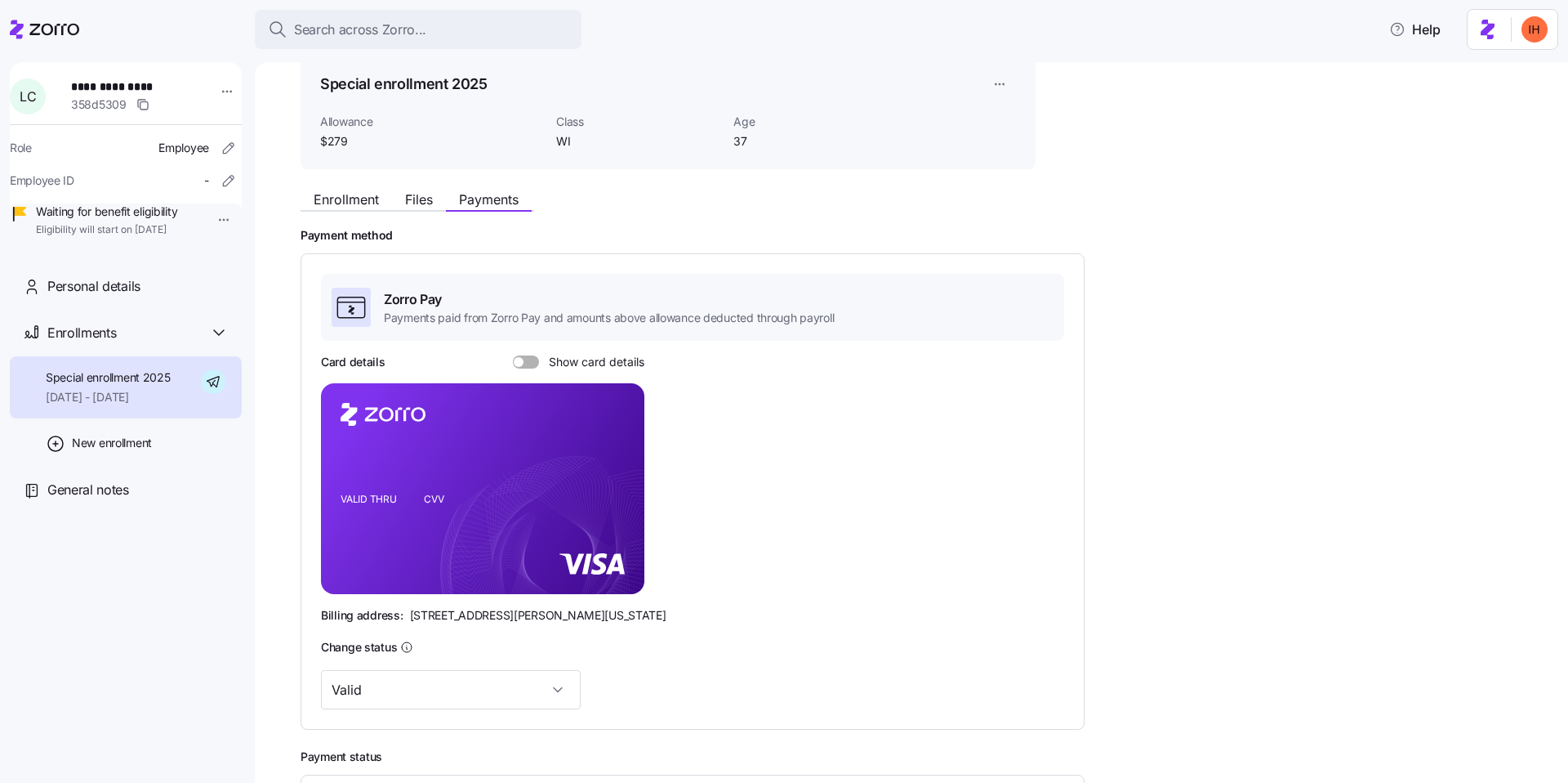
scroll to position [0, 0]
